Goal: Find specific page/section: Find specific page/section

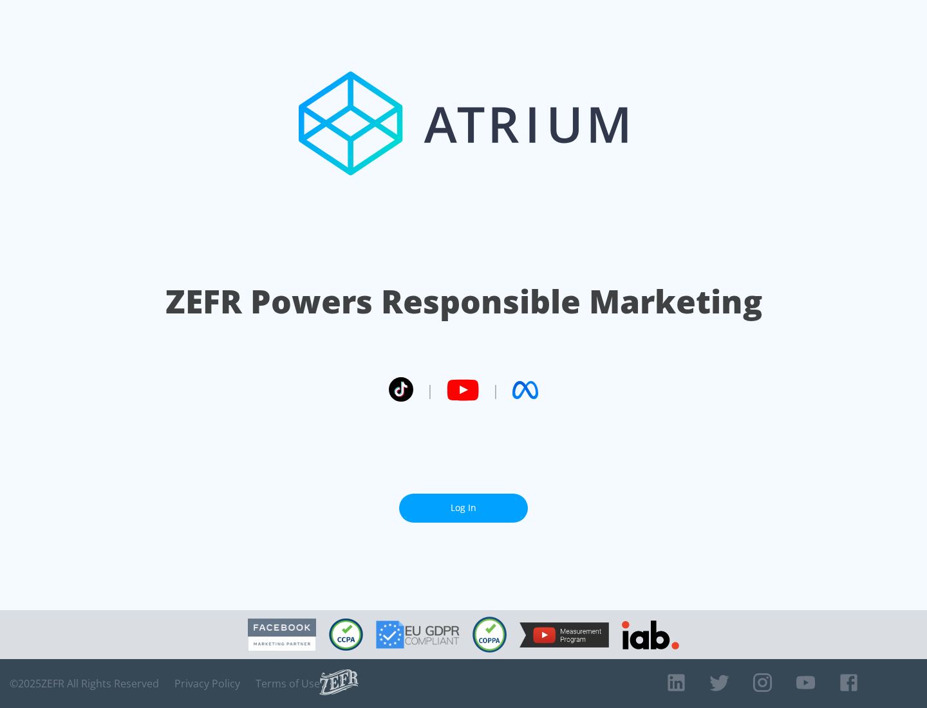
click at [463, 508] on link "Log In" at bounding box center [463, 508] width 129 height 29
